Goal: Connect with others: Connect with others

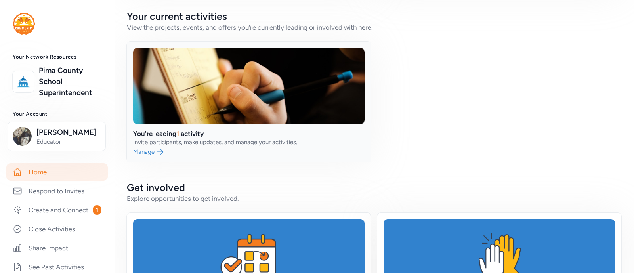
click at [300, 113] on link at bounding box center [249, 102] width 244 height 120
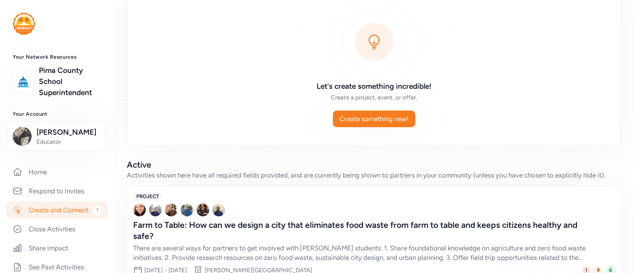
scroll to position [109, 0]
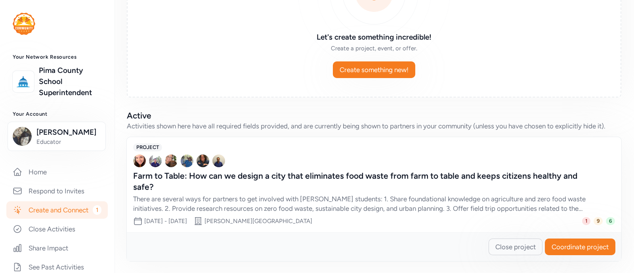
click at [582, 217] on div "1" at bounding box center [586, 221] width 8 height 8
click at [606, 221] on span "6" at bounding box center [610, 221] width 9 height 8
click at [573, 246] on span "Coordinate project" at bounding box center [580, 247] width 57 height 10
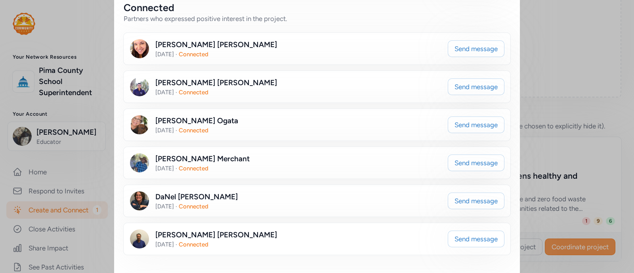
scroll to position [159, 0]
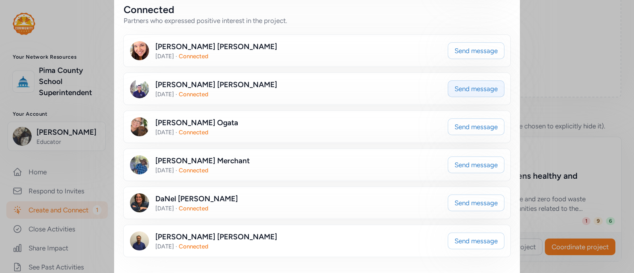
click at [463, 96] on button "Send message" at bounding box center [476, 88] width 57 height 17
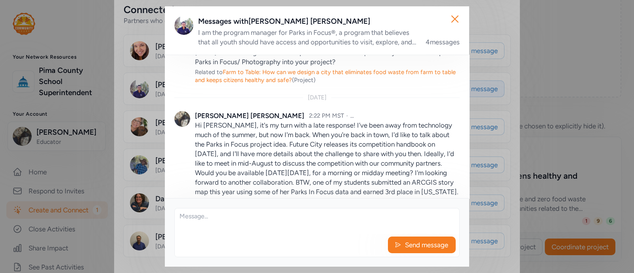
scroll to position [267, 0]
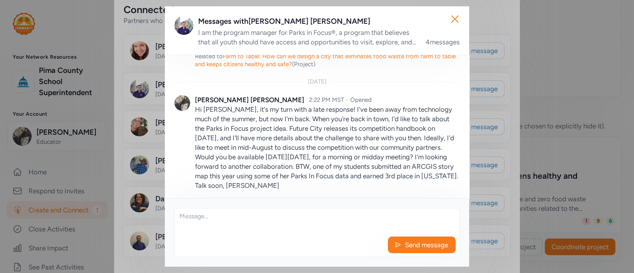
click at [210, 219] on textarea at bounding box center [317, 220] width 285 height 25
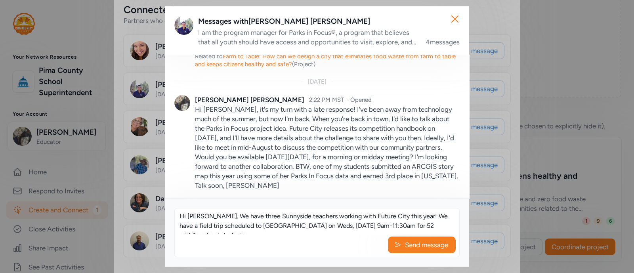
scroll to position [5, 0]
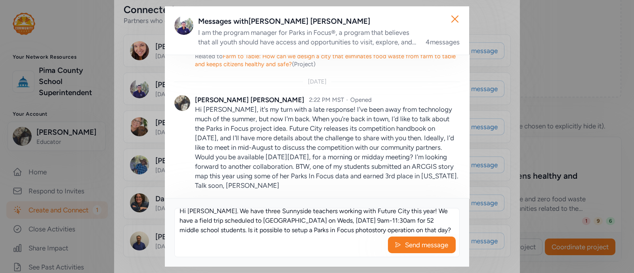
click at [258, 229] on textarea "Hi [PERSON_NAME]. We have three Sunnyside teachers working with Future City thi…" at bounding box center [317, 220] width 285 height 25
click at [252, 231] on textarea "Hi [PERSON_NAME]. We have three Sunnyside teachers working with Future City thi…" at bounding box center [317, 220] width 285 height 25
click at [341, 232] on textarea "Hi [PERSON_NAME]. We have three Sunnyside teachers working with Future City thi…" at bounding box center [317, 220] width 285 height 25
click at [252, 231] on textarea "Hi [PERSON_NAME]. We have three Sunnyside teachers working with Future City thi…" at bounding box center [317, 220] width 285 height 25
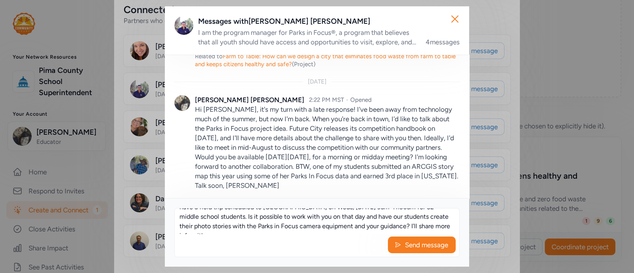
scroll to position [24, 0]
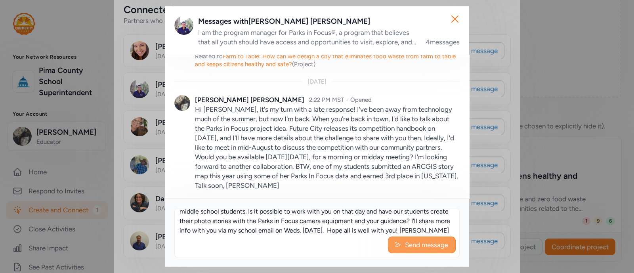
type textarea "Hi [PERSON_NAME]. We have three Sunnyside teachers working with Future City thi…"
click at [419, 250] on span "Send message" at bounding box center [426, 245] width 45 height 10
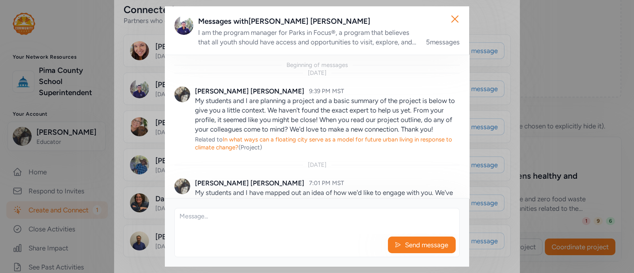
scroll to position [385, 0]
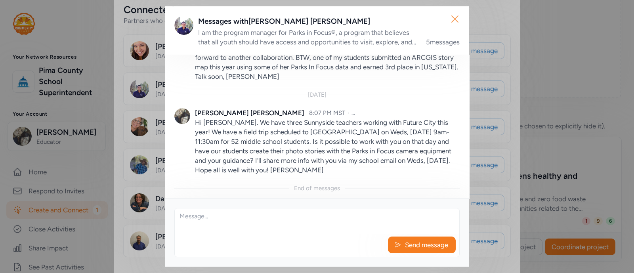
click at [460, 21] on icon "button" at bounding box center [455, 19] width 13 height 13
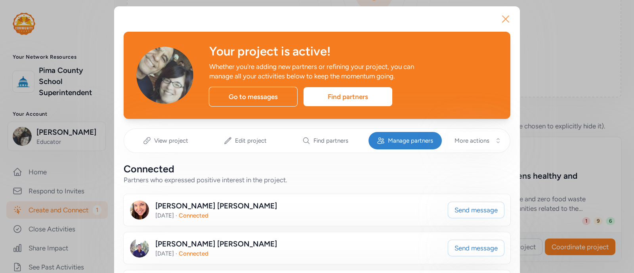
click at [499, 19] on icon "button" at bounding box center [505, 19] width 13 height 13
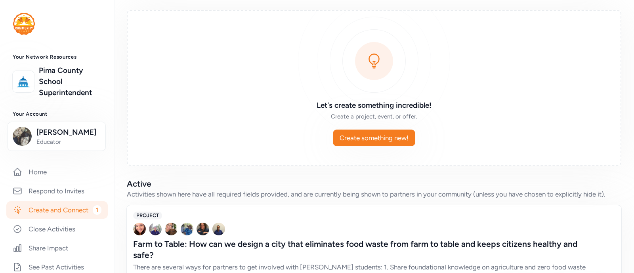
scroll to position [109, 0]
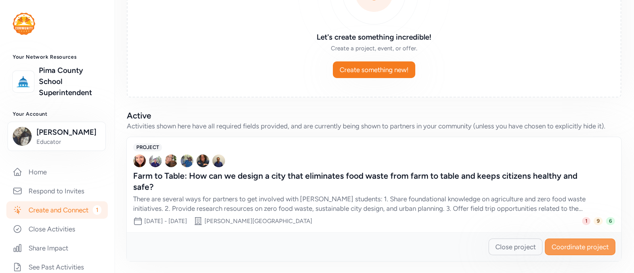
click at [558, 241] on button "Coordinate project" at bounding box center [580, 247] width 71 height 17
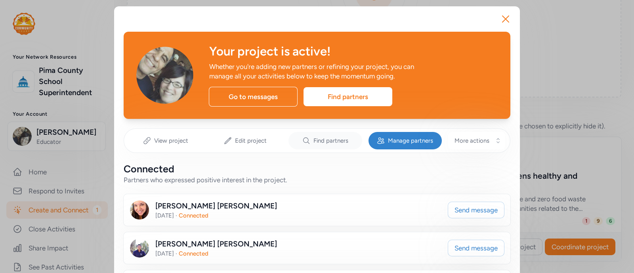
click at [325, 141] on span "Find partners" at bounding box center [330, 141] width 35 height 8
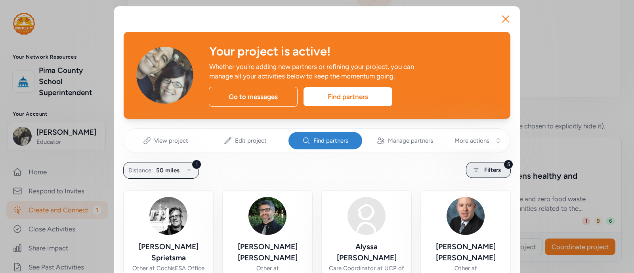
click at [489, 167] on span "Filters" at bounding box center [492, 170] width 17 height 10
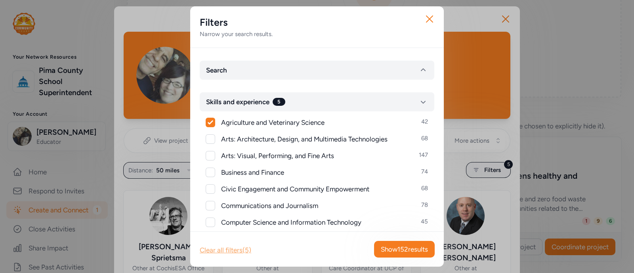
click at [219, 248] on div "Clear all filters (5)" at bounding box center [226, 250] width 52 height 10
checkbox input "false"
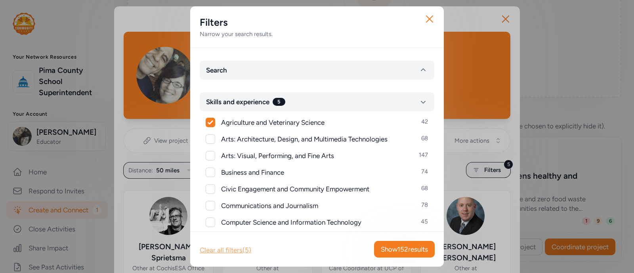
checkbox input "false"
click at [234, 66] on button "Search" at bounding box center [317, 70] width 235 height 19
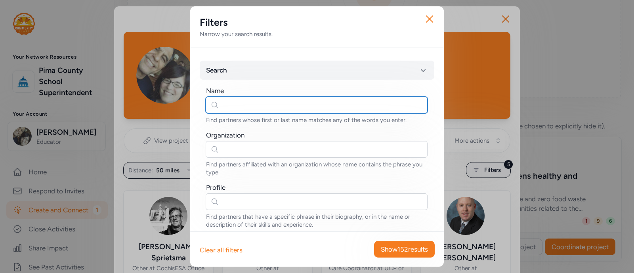
click at [238, 105] on input "text" at bounding box center [317, 105] width 222 height 17
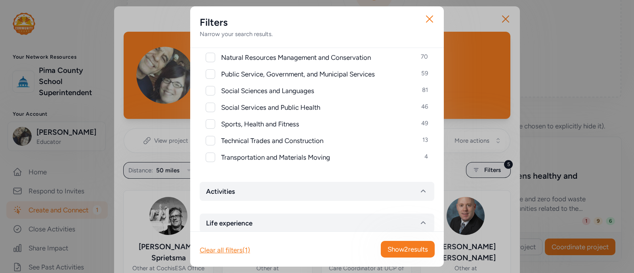
scroll to position [526, 0]
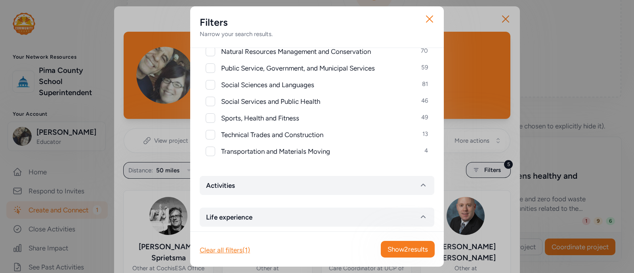
type input "[PERSON_NAME]"
click at [398, 252] on span "Show 2 results" at bounding box center [408, 250] width 40 height 10
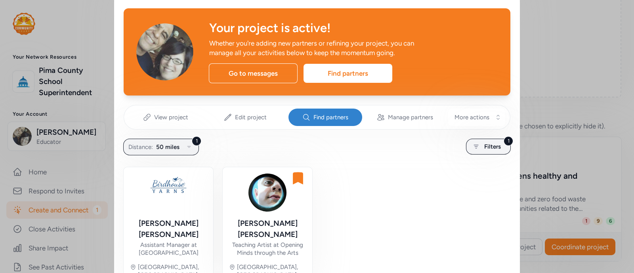
scroll to position [54, 0]
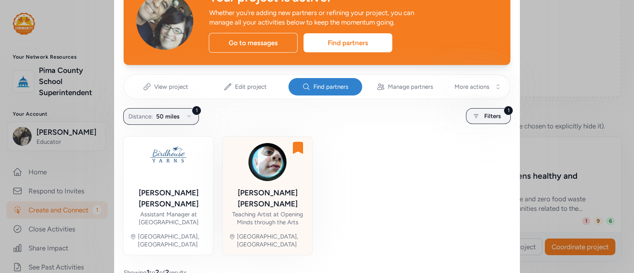
click at [269, 194] on div "[PERSON_NAME]" at bounding box center [267, 198] width 77 height 22
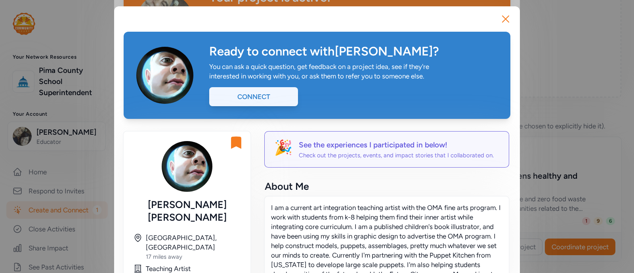
click at [279, 95] on div "Connect" at bounding box center [253, 96] width 89 height 19
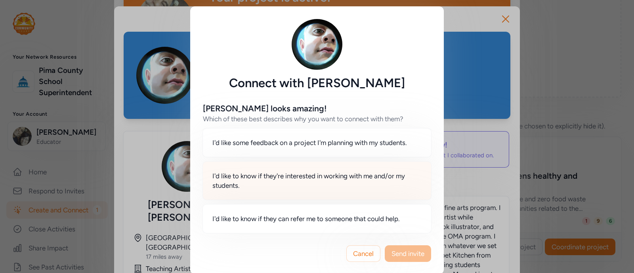
click at [371, 185] on span "I'd like to know if they're interested in working with me and/or my students." at bounding box center [316, 180] width 209 height 19
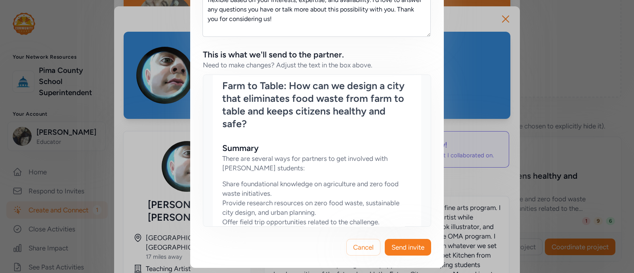
scroll to position [340, 0]
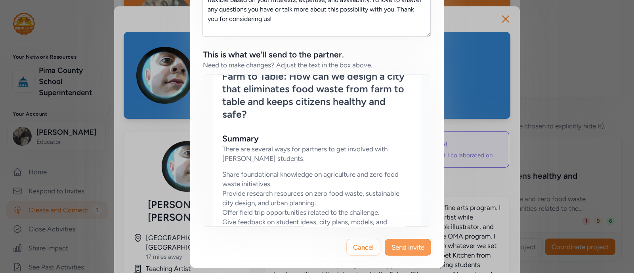
click at [411, 246] on span "Send invite" at bounding box center [408, 248] width 33 height 10
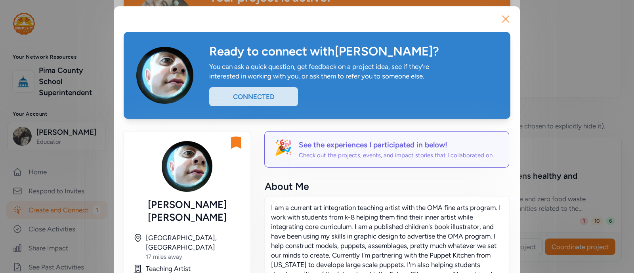
click at [504, 24] on icon "button" at bounding box center [505, 19] width 13 height 13
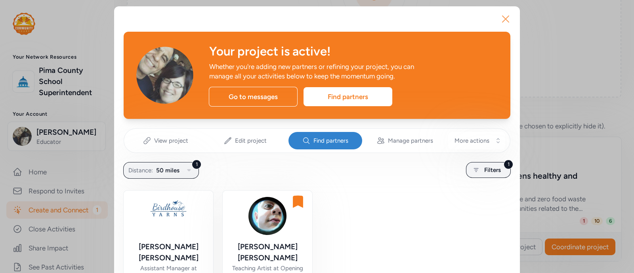
click at [502, 21] on icon "button" at bounding box center [505, 19] width 13 height 13
